Goal: Task Accomplishment & Management: Use online tool/utility

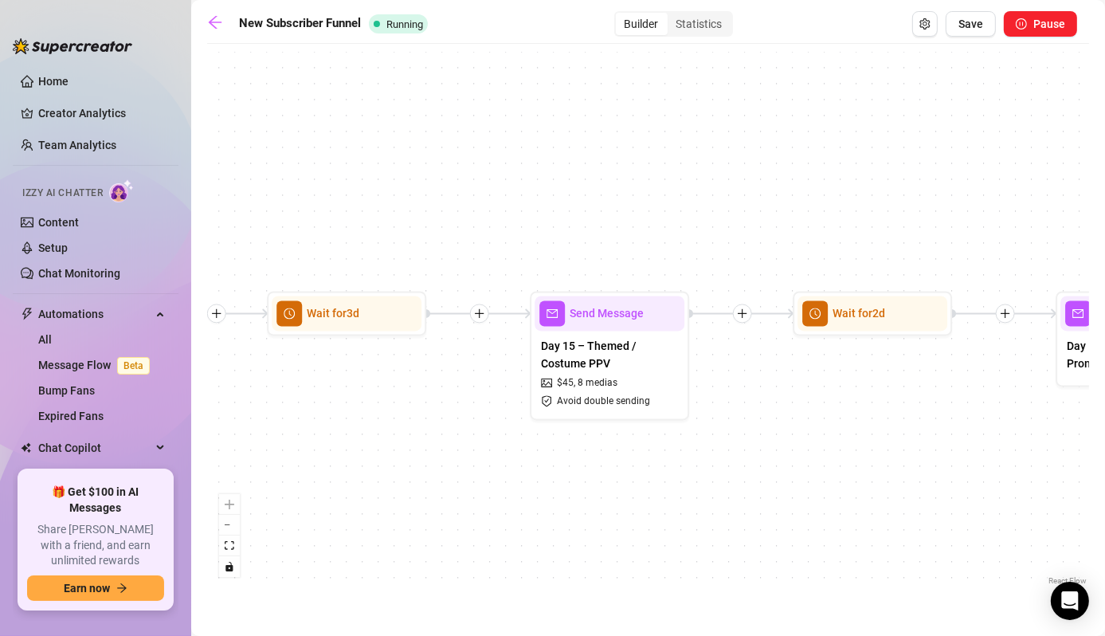
click at [638, 333] on div "Day 15 – Themed / Costume PPV $ 45 , 8 medias Avoid double sending" at bounding box center [610, 373] width 150 height 84
type textarea "Playboy Bunny themed bundle 🐰💖 This set includes: ✨ A full 10min masturbation s…"
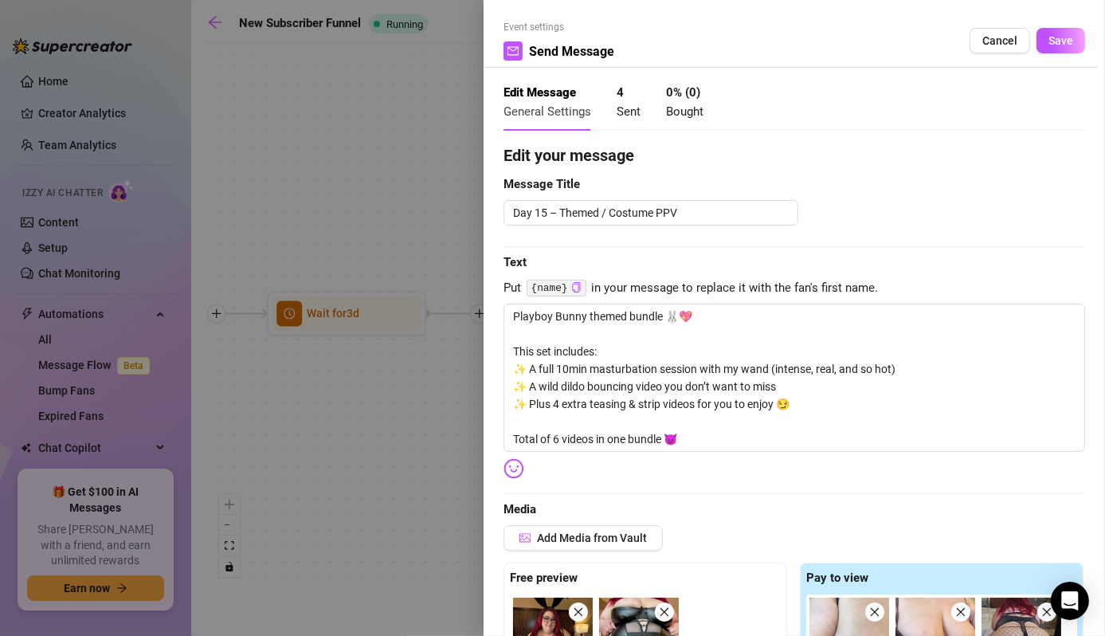
click at [345, 160] on div at bounding box center [552, 318] width 1105 height 636
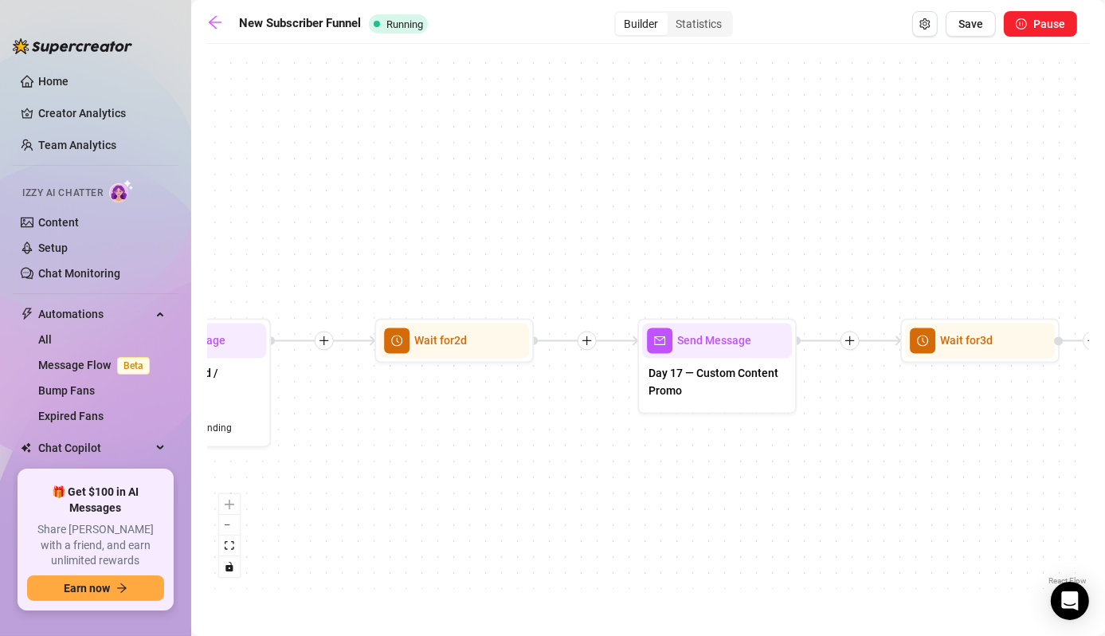
drag, startPoint x: 831, startPoint y: 492, endPoint x: 413, endPoint y: 520, distance: 419.2
click at [413, 520] on div "Wait for 3d Send Message Day 17 — Custom Content Promo Wait for 2d Send Message…" at bounding box center [648, 320] width 882 height 537
click at [674, 384] on span "Day 17 — Custom Content Promo" at bounding box center [717, 381] width 137 height 35
type textarea "Looking for something you don’t see on my page? 👀 I offer custom content: ✨ Per…"
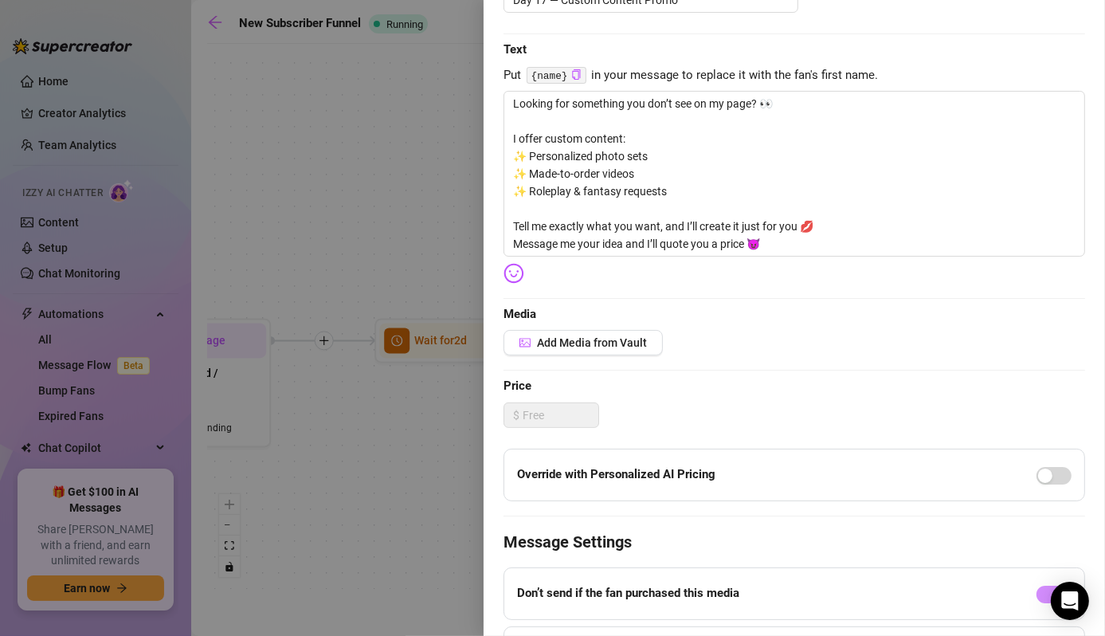
scroll to position [214, 0]
click at [407, 534] on div at bounding box center [552, 318] width 1105 height 636
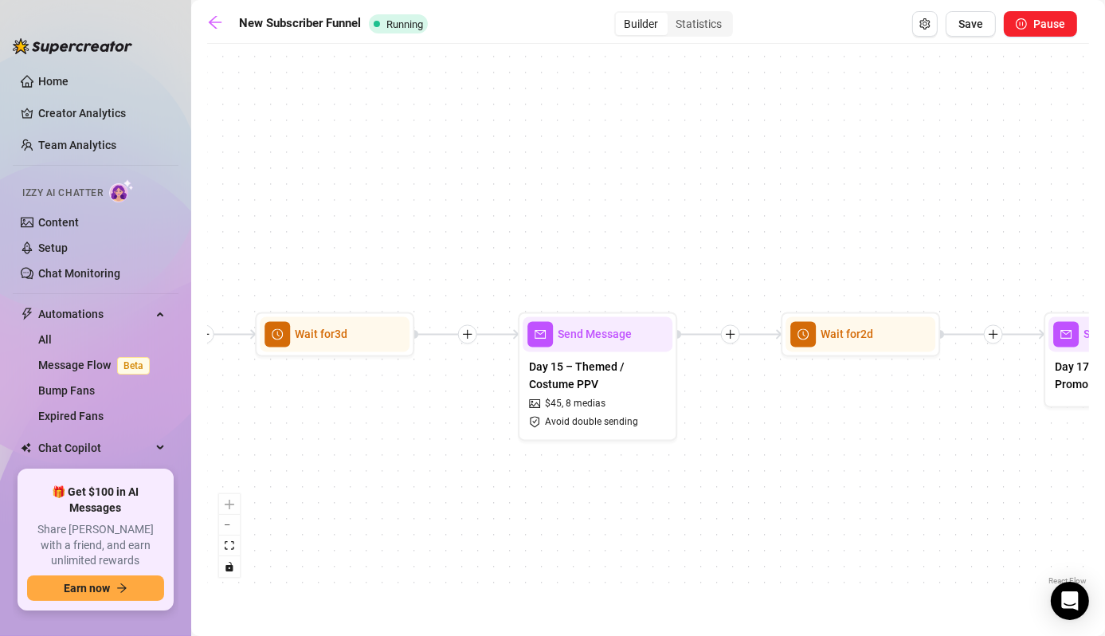
drag, startPoint x: 407, startPoint y: 534, endPoint x: 814, endPoint y: 528, distance: 406.4
click at [814, 528] on div "Wait for 3d Send Message Day 17 — Custom Content Promo Wait for 2d Send Message…" at bounding box center [648, 320] width 882 height 537
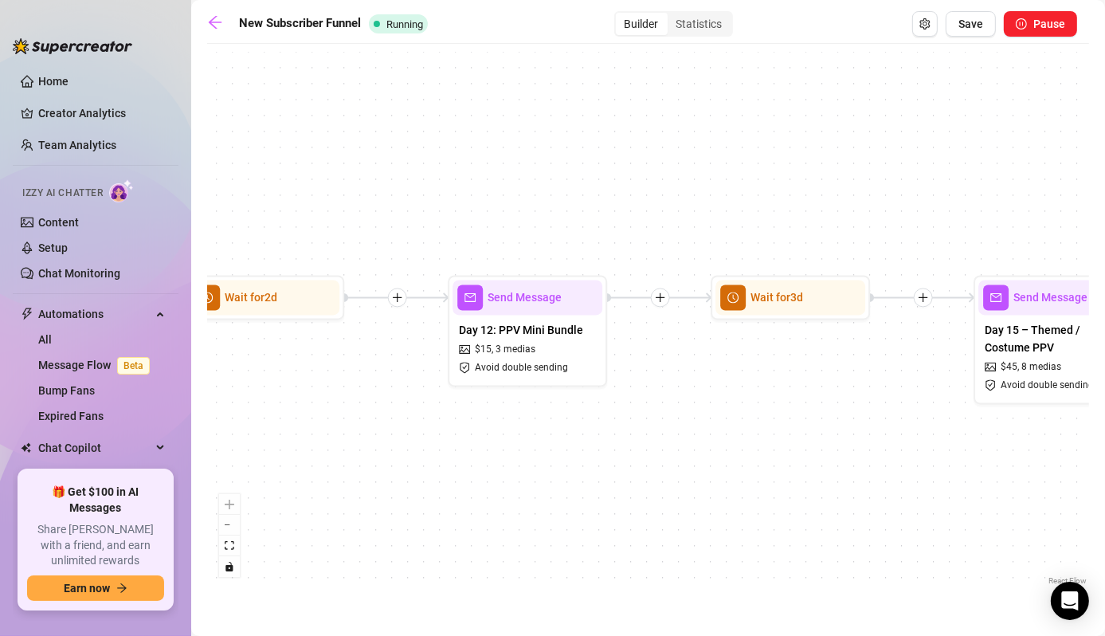
drag, startPoint x: 335, startPoint y: 553, endPoint x: 793, endPoint y: 513, distance: 459.1
click at [793, 513] on div "Wait for 3d Send Message Day 17 — Custom Content Promo Wait for 2d Send Message…" at bounding box center [648, 320] width 882 height 537
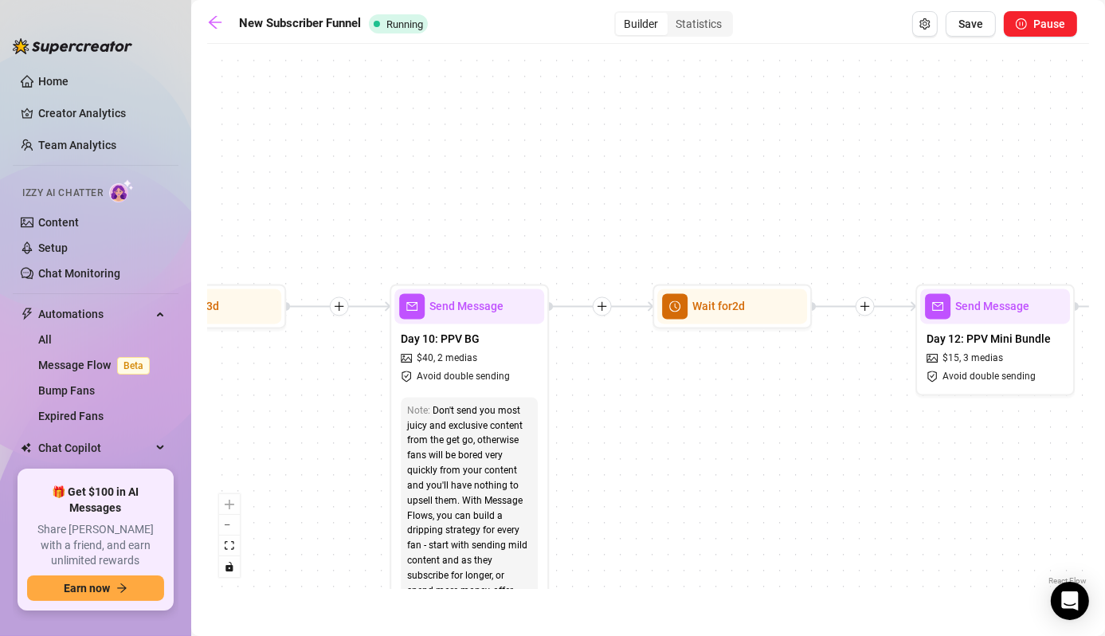
drag, startPoint x: 358, startPoint y: 461, endPoint x: 828, endPoint y: 472, distance: 470.3
click at [828, 472] on div "Wait for 3d Send Message Day 17 — Custom Content Promo Wait for 2d Send Message…" at bounding box center [648, 320] width 882 height 537
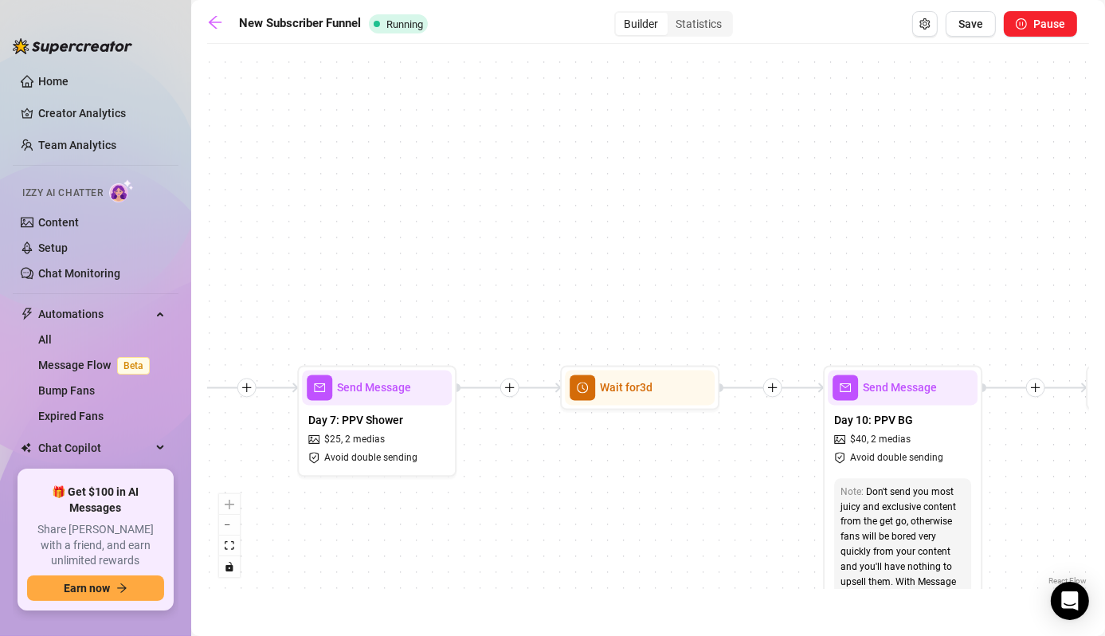
drag, startPoint x: 618, startPoint y: 445, endPoint x: 1048, endPoint y: 528, distance: 437.3
click at [1048, 528] on div "Wait for 3d Send Message Day 17 — Custom Content Promo Wait for 2d Send Message…" at bounding box center [648, 320] width 882 height 537
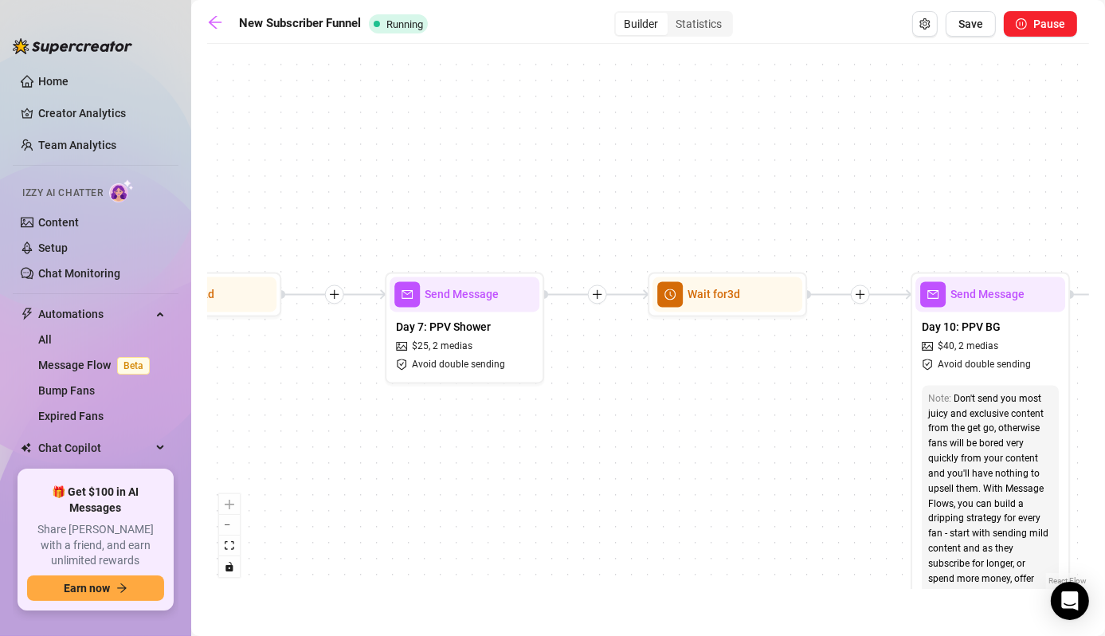
drag, startPoint x: 567, startPoint y: 486, endPoint x: 654, endPoint y: 393, distance: 128.0
click at [654, 393] on div "Wait for 3d Send Message Day 17 — Custom Content Promo Wait for 2d Send Message…" at bounding box center [648, 320] width 882 height 537
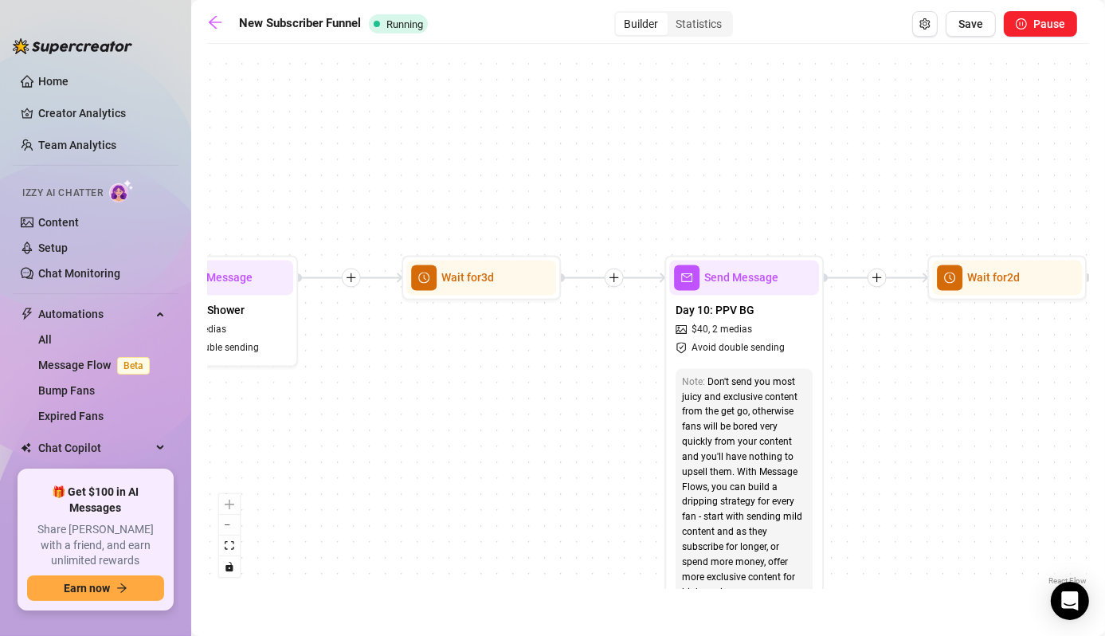
drag, startPoint x: 780, startPoint y: 423, endPoint x: 534, endPoint y: 406, distance: 246.8
click at [534, 406] on div "Wait for 3d Send Message Day 17 — Custom Content Promo Wait for 2d Send Message…" at bounding box center [648, 320] width 882 height 537
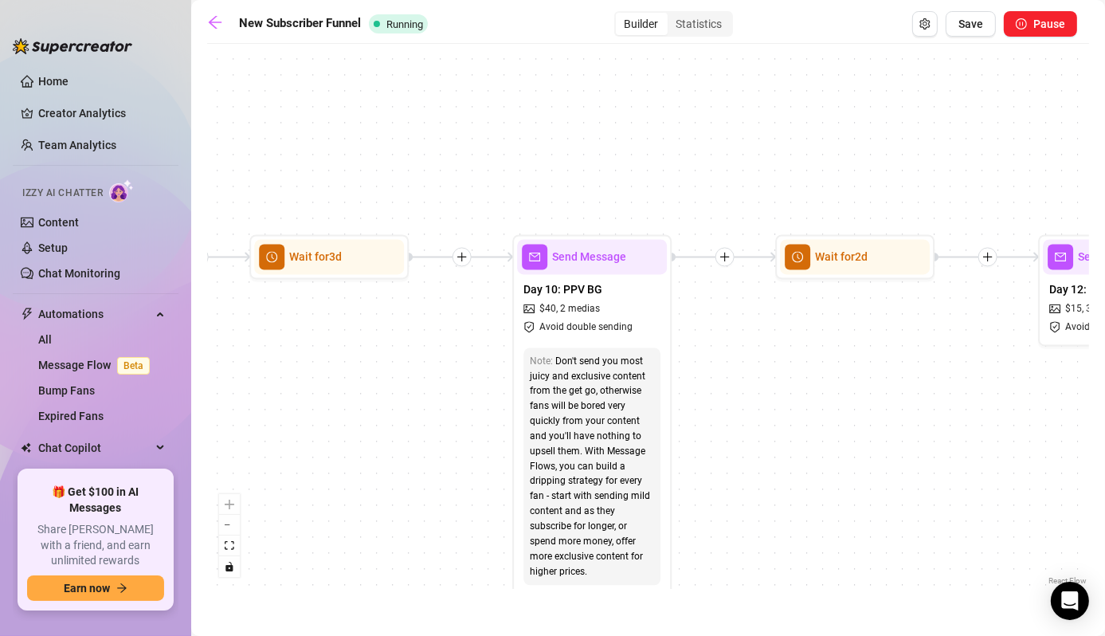
drag, startPoint x: 435, startPoint y: 555, endPoint x: 281, endPoint y: 534, distance: 155.2
click at [281, 534] on div "Wait for 3d Send Message Day 17 — Custom Content Promo Wait for 2d Send Message…" at bounding box center [648, 320] width 882 height 537
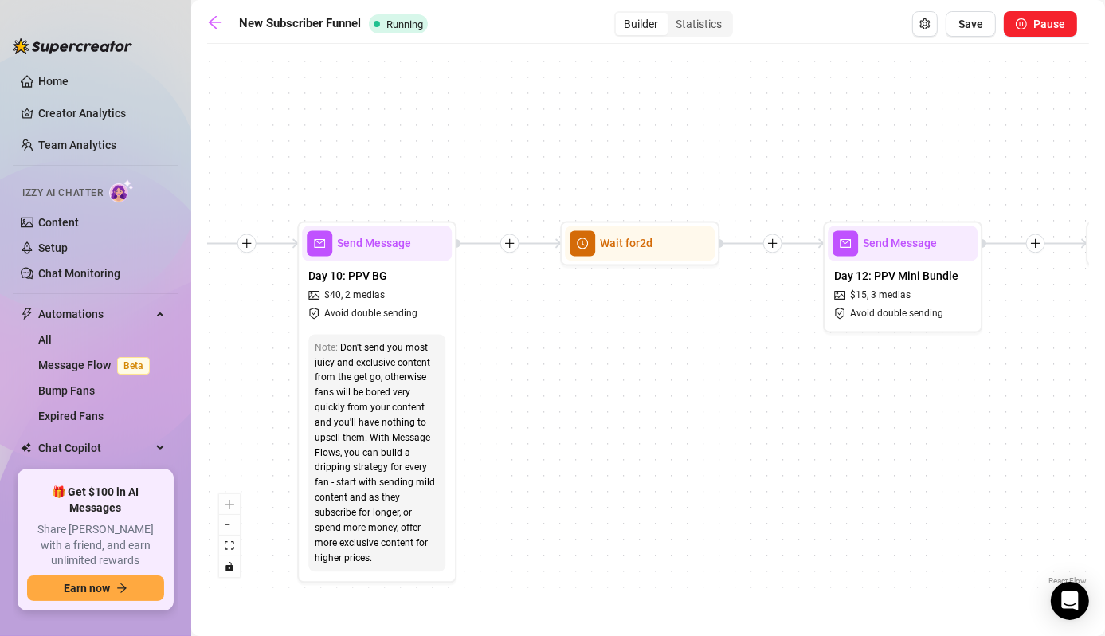
drag, startPoint x: 814, startPoint y: 500, endPoint x: 594, endPoint y: 484, distance: 220.4
click at [594, 484] on div "Wait for 3d Send Message Day 17 — Custom Content Promo Wait for 2d Send Message…" at bounding box center [648, 320] width 882 height 537
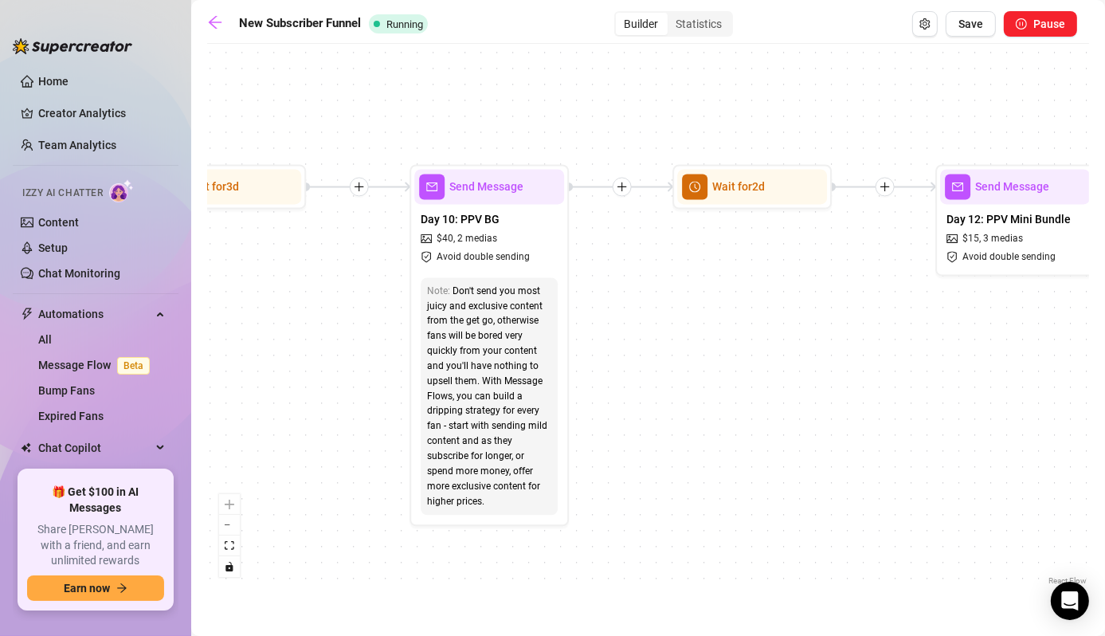
drag, startPoint x: 661, startPoint y: 494, endPoint x: 861, endPoint y: 449, distance: 205.1
click at [861, 449] on div "Wait for 3d Send Message Day 17 — Custom Content Promo Wait for 2d Send Message…" at bounding box center [648, 320] width 882 height 537
